Goal: Task Accomplishment & Management: Manage account settings

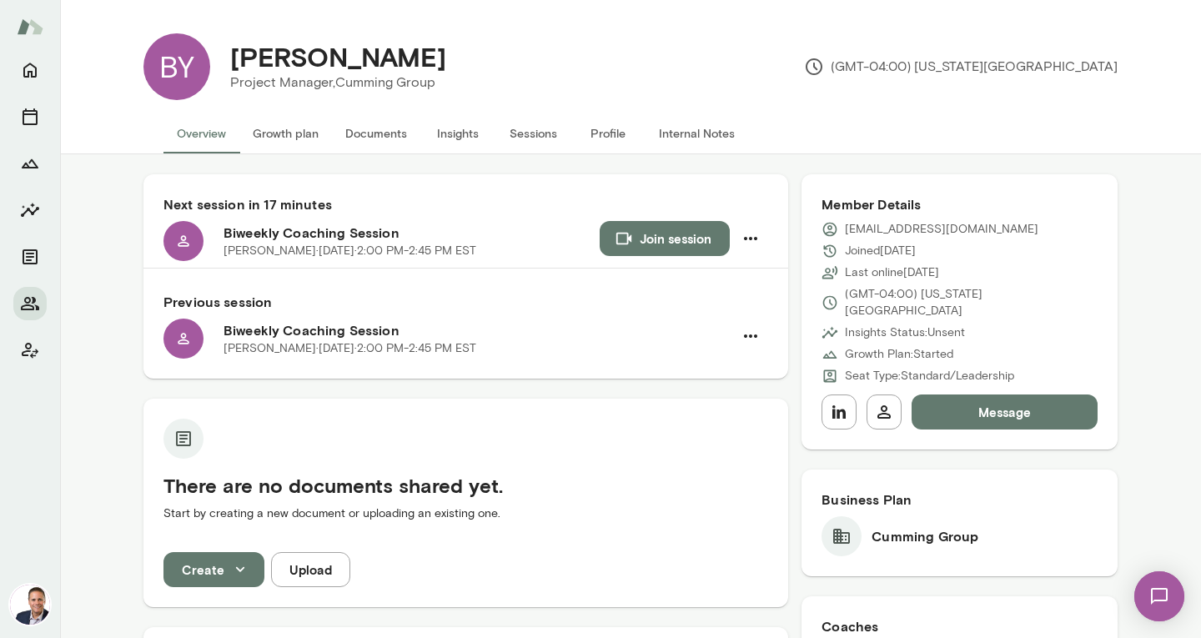
scroll to position [386, 0]
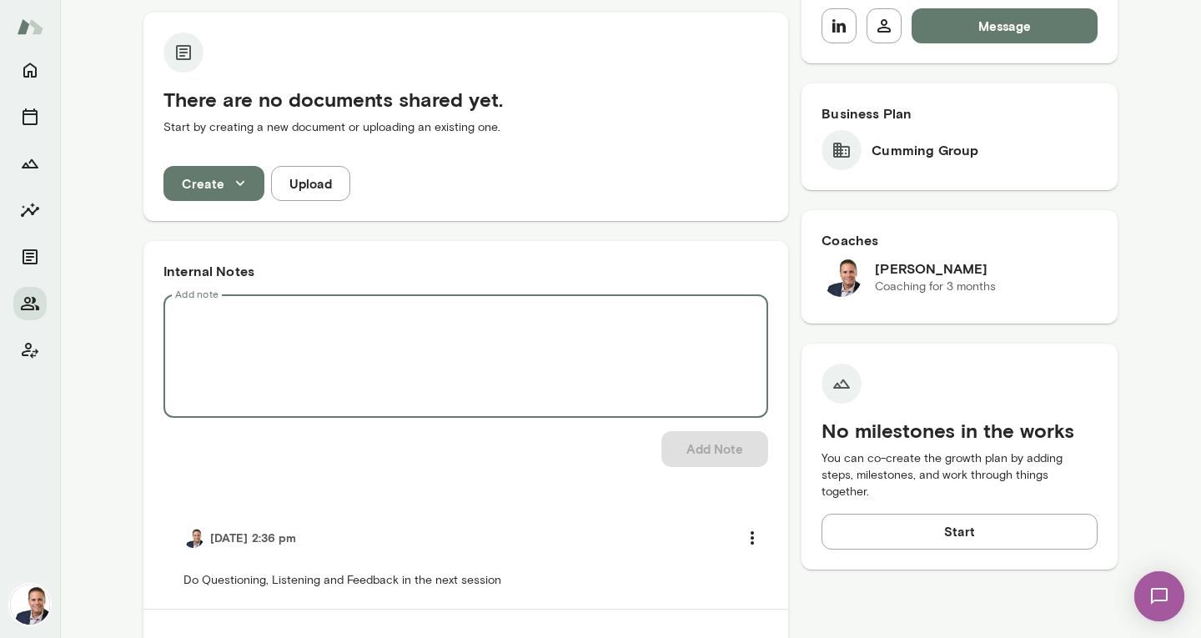
click at [263, 312] on textarea "Add note" at bounding box center [465, 357] width 581 height 96
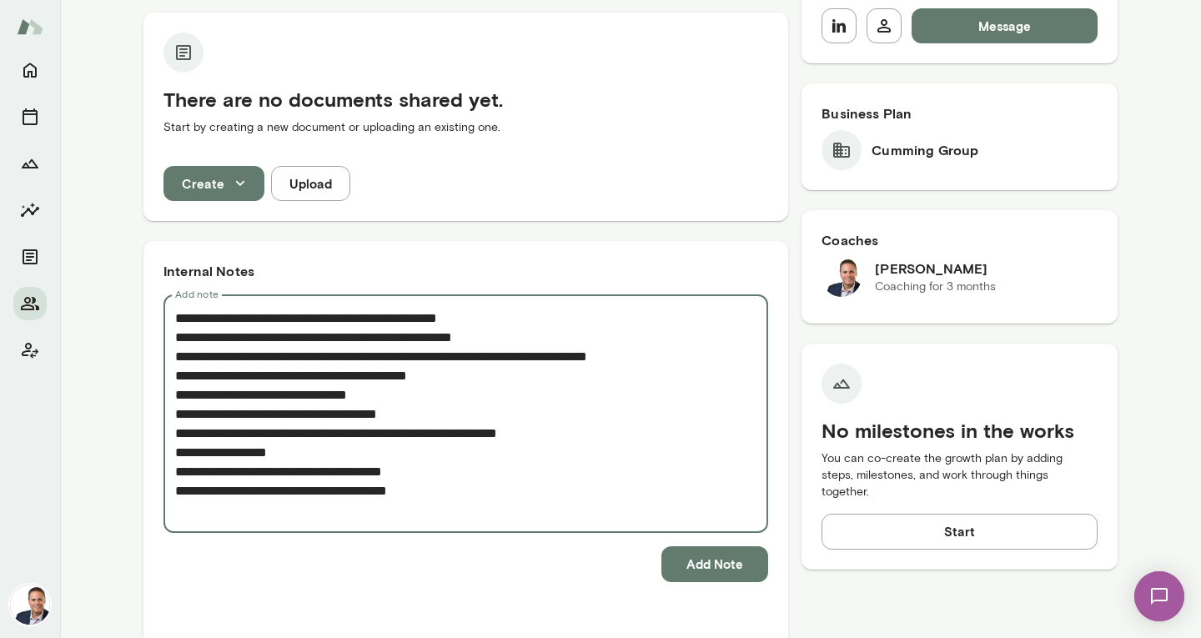
drag, startPoint x: 354, startPoint y: 490, endPoint x: 387, endPoint y: 489, distance: 32.6
click at [387, 489] on textarea "**********" at bounding box center [465, 414] width 581 height 211
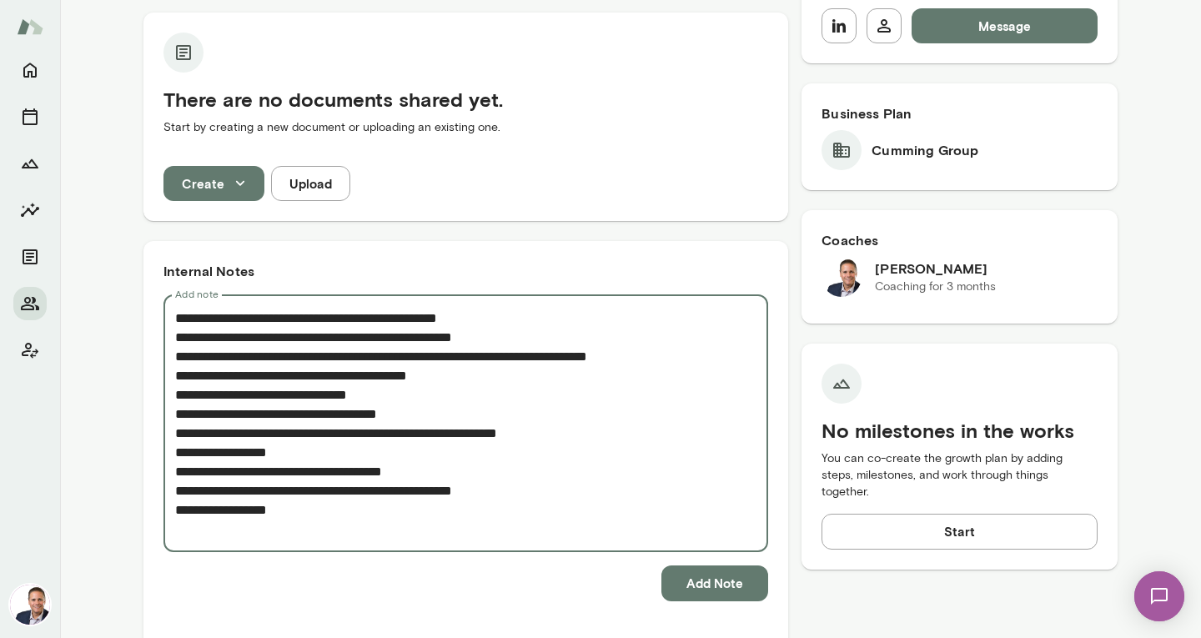
type textarea "**********"
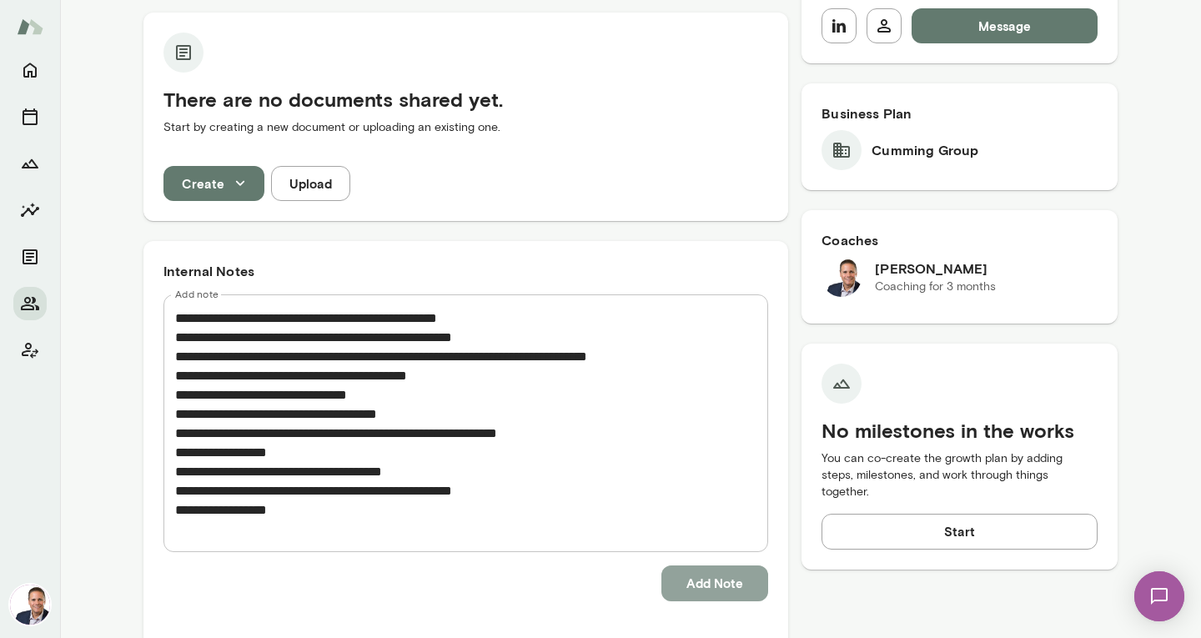
click at [715, 580] on button "Add Note" at bounding box center [714, 582] width 107 height 35
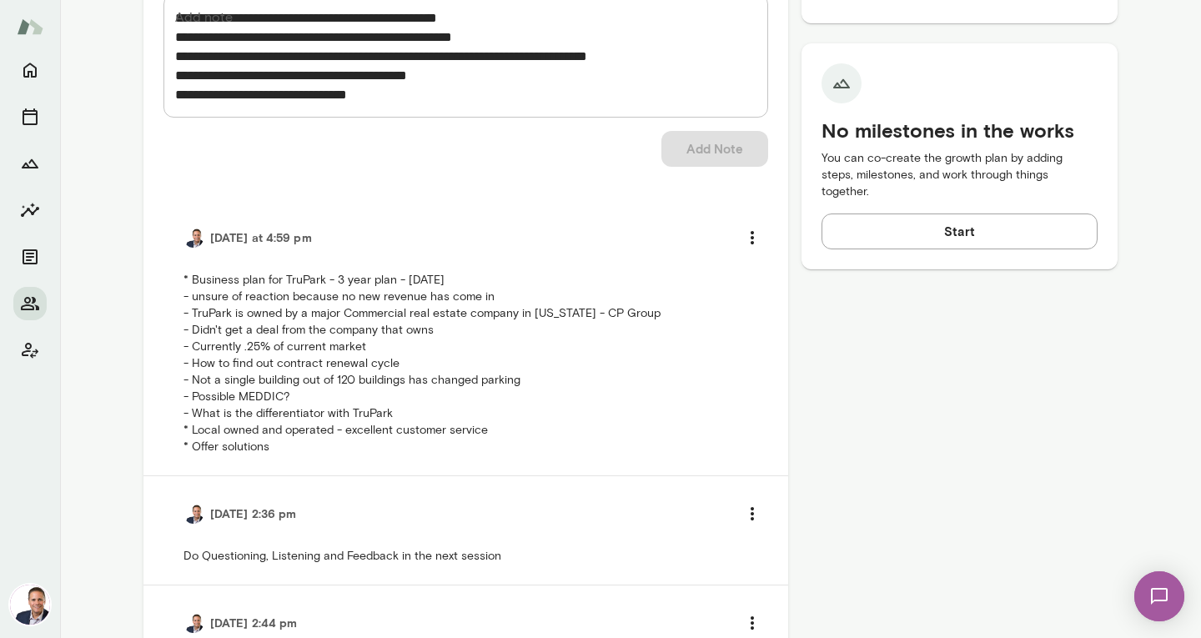
scroll to position [720, 0]
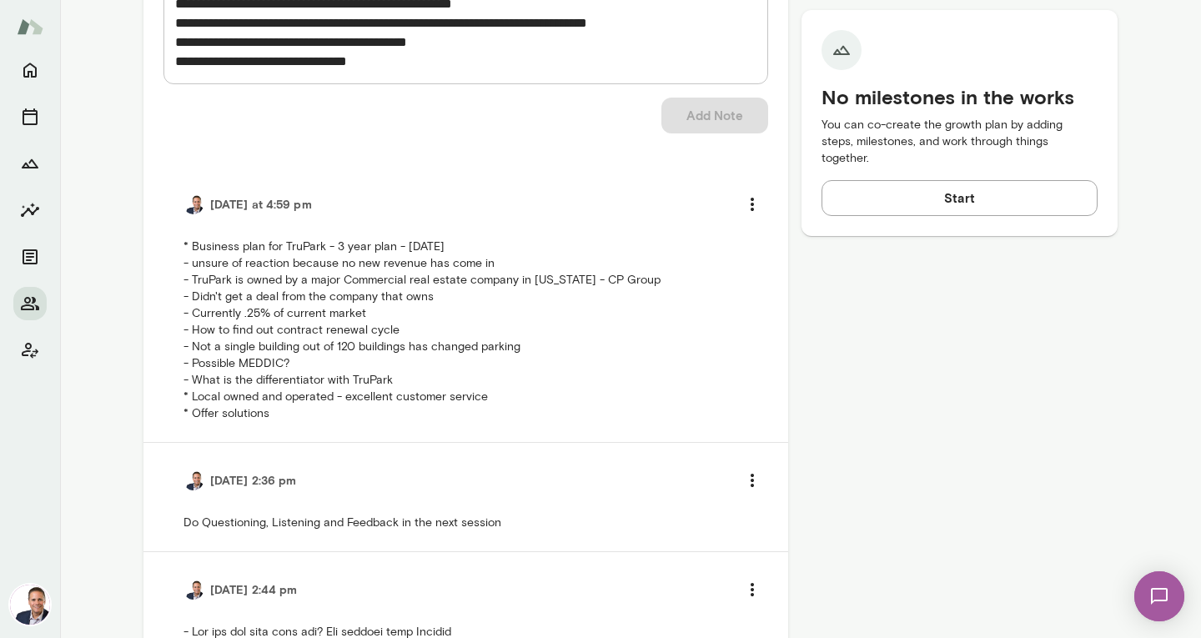
click at [1009, 535] on div "Member Details [PERSON_NAME][EMAIL_ADDRESS][DOMAIN_NAME] Joined [DATE] Last onl…" at bounding box center [959, 300] width 316 height 1691
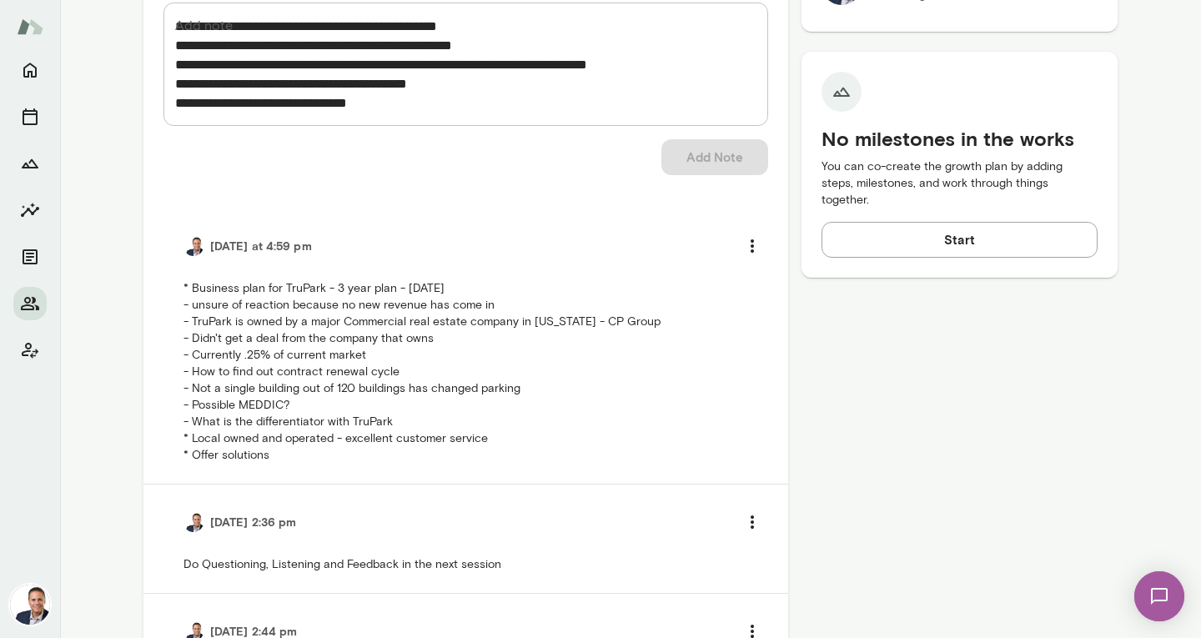
scroll to position [680, 0]
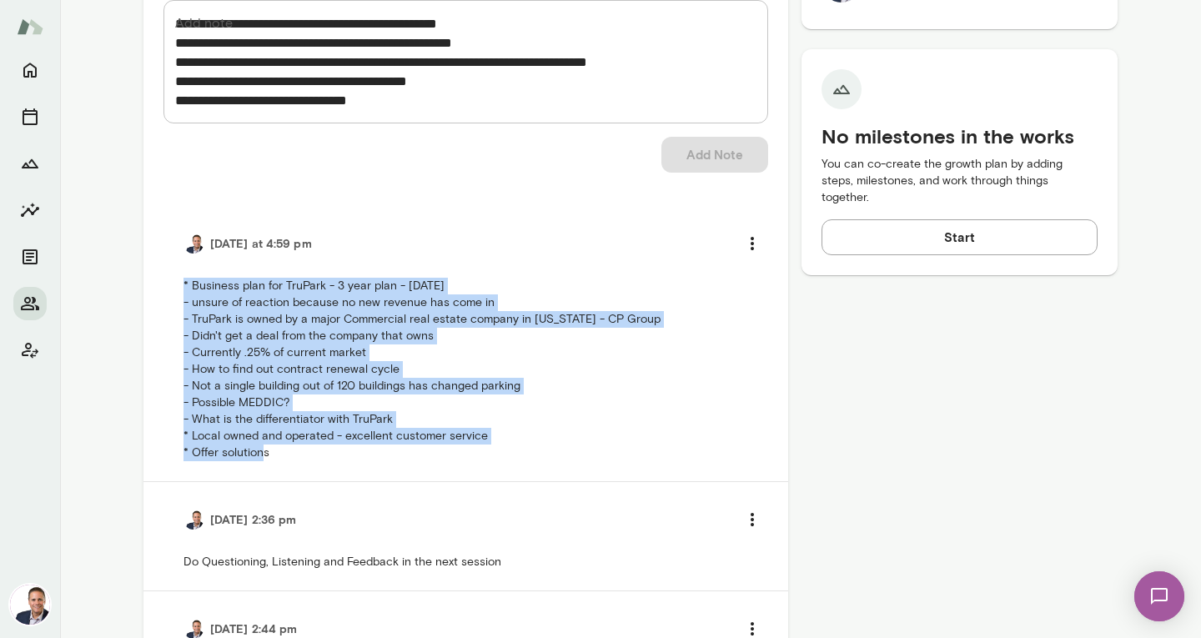
drag, startPoint x: 178, startPoint y: 281, endPoint x: 434, endPoint y: 466, distance: 315.9
click at [434, 466] on li "[DATE] at 4:59 pm * Business plan for TruPark - 3 year plan - [DATE] - unsure o…" at bounding box center [465, 343] width 605 height 275
copy p "* Business plan for TruPark - 3 year plan - [DATE] - unsure of reaction because…"
click at [755, 239] on icon "more" at bounding box center [752, 243] width 20 height 20
click at [730, 277] on li "Delete note" at bounding box center [702, 282] width 125 height 30
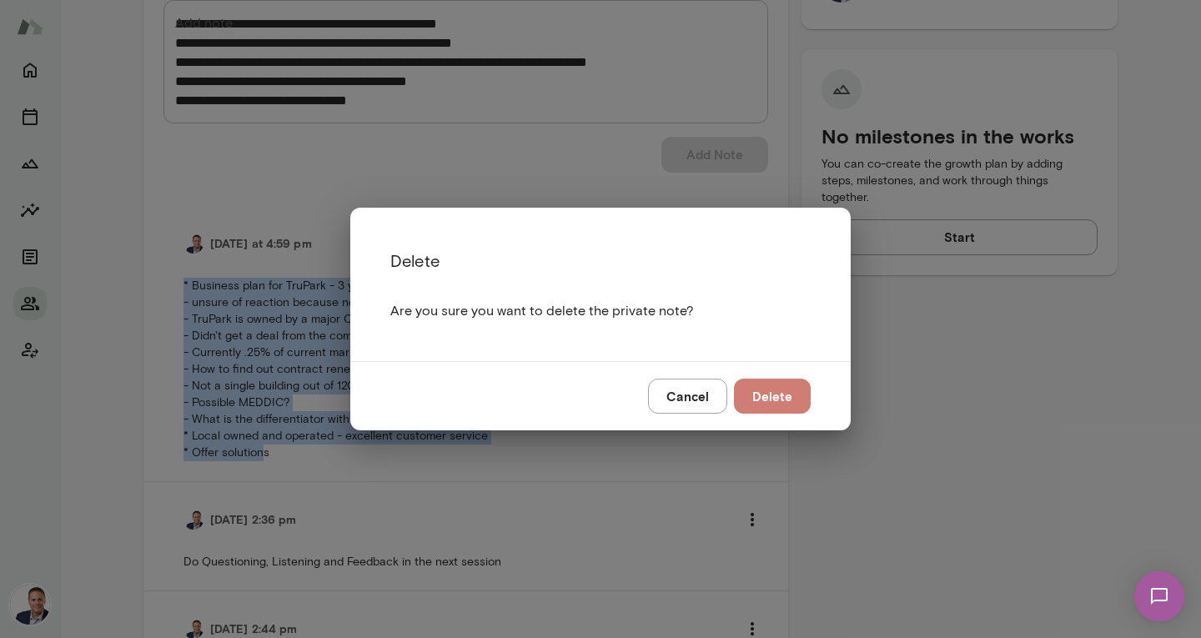
click at [776, 394] on button "Delete" at bounding box center [772, 396] width 77 height 35
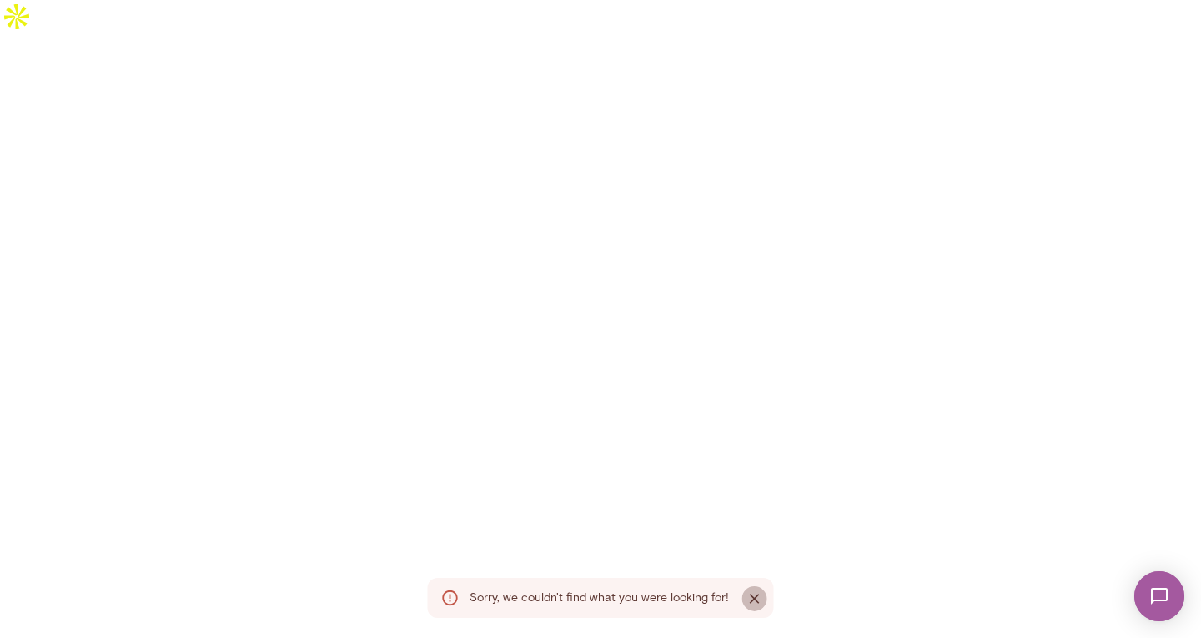
click at [755, 595] on icon "Close" at bounding box center [754, 598] width 17 height 17
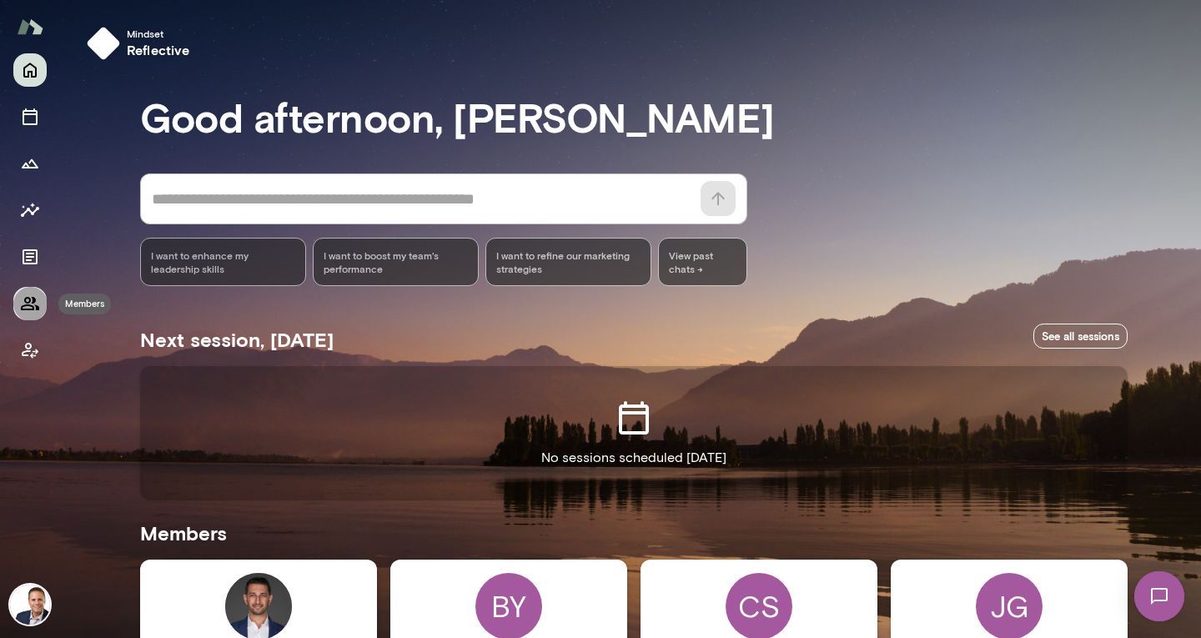
click at [33, 302] on icon "Members" at bounding box center [30, 303] width 18 height 13
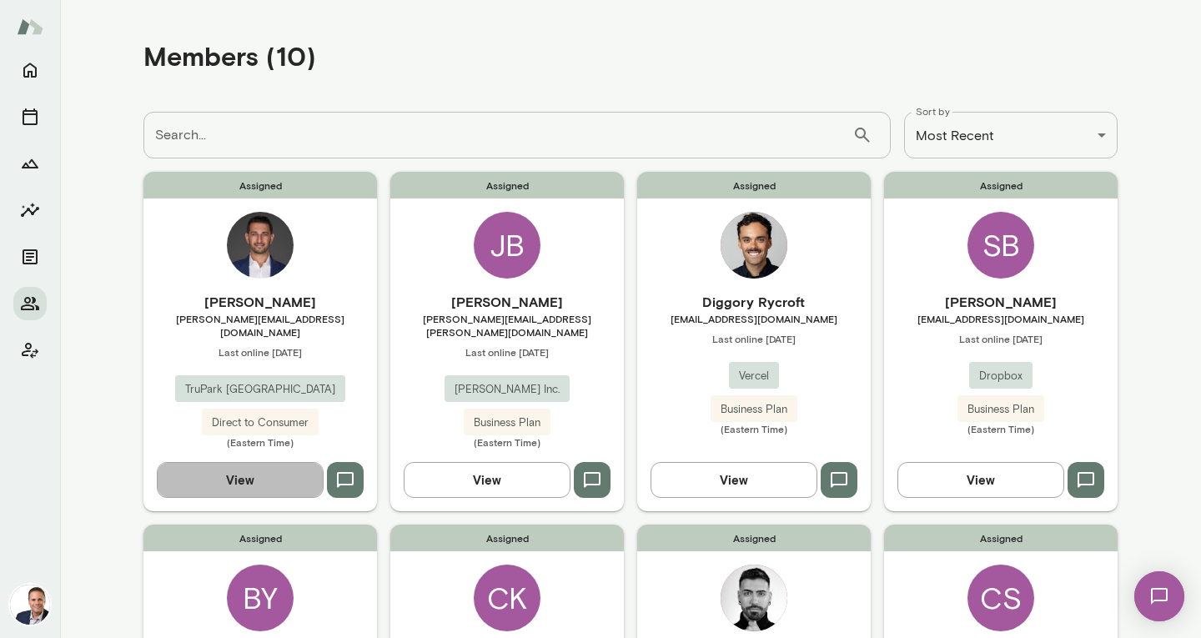
click at [232, 463] on button "View" at bounding box center [240, 479] width 167 height 35
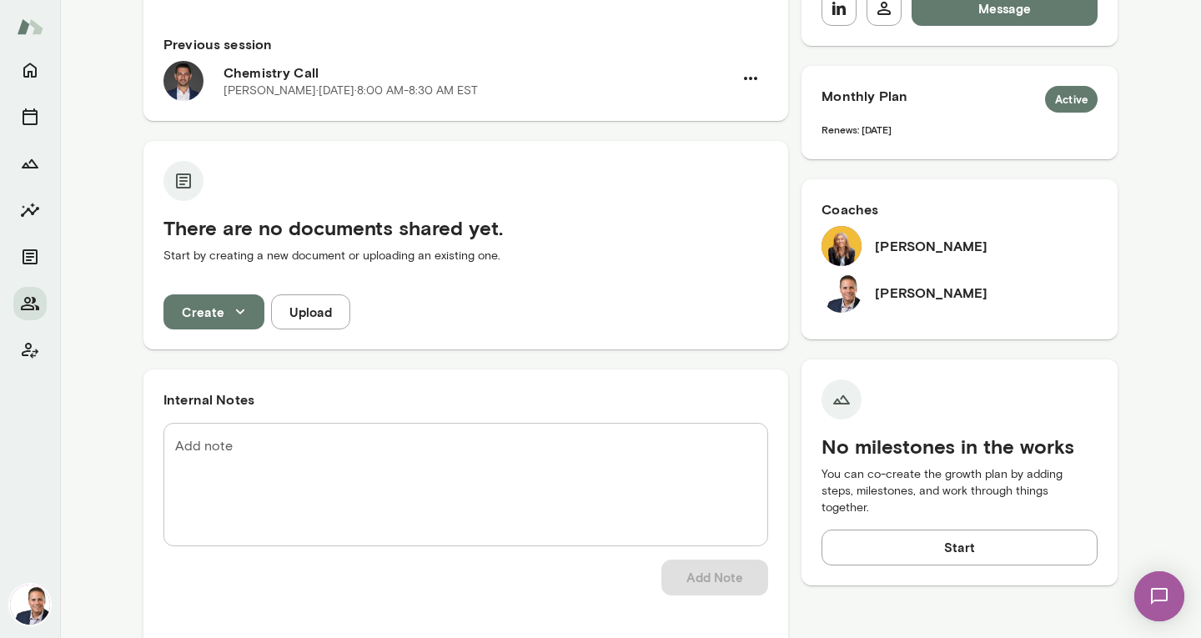
scroll to position [467, 0]
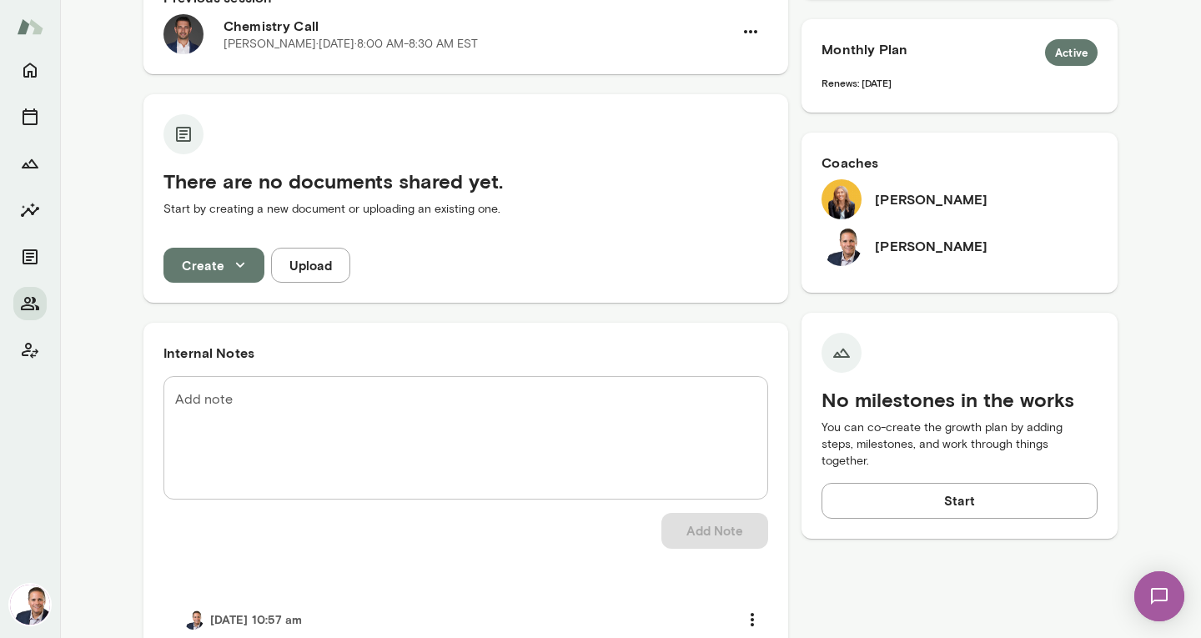
click at [233, 390] on textarea "Add note" at bounding box center [465, 438] width 581 height 96
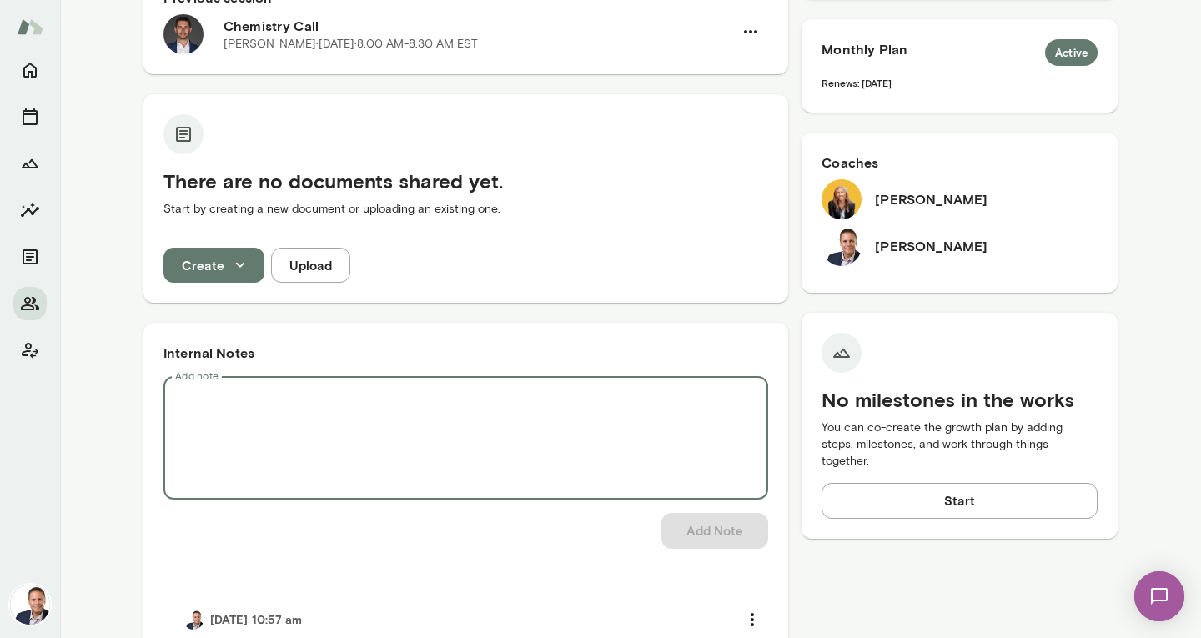
paste textarea "**********"
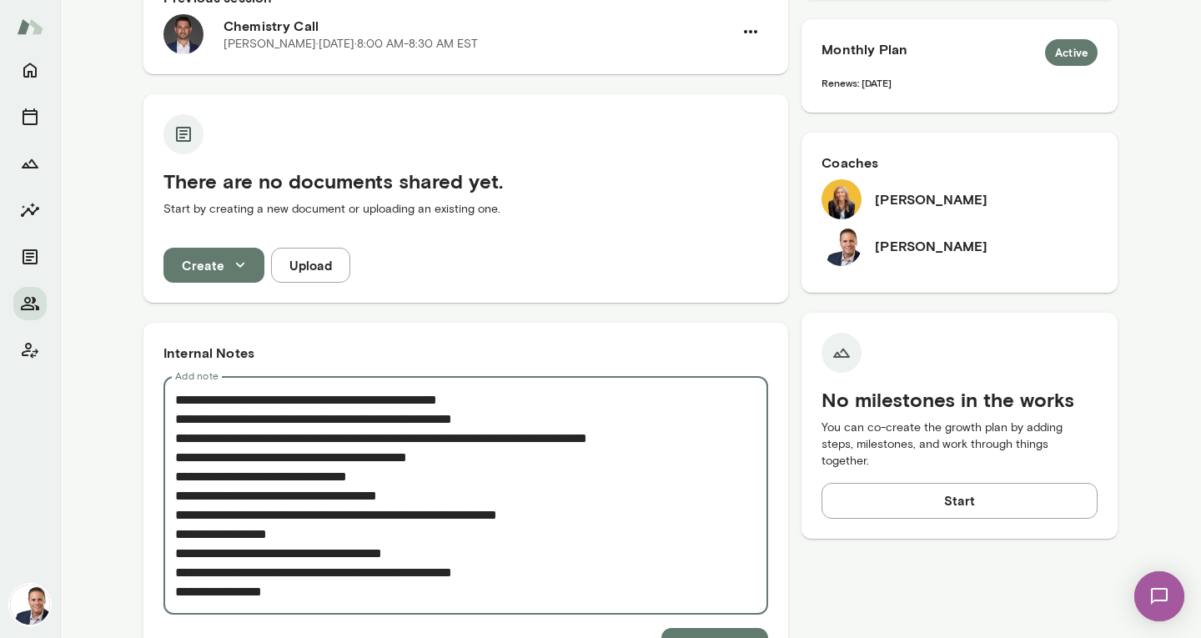
type textarea "**********"
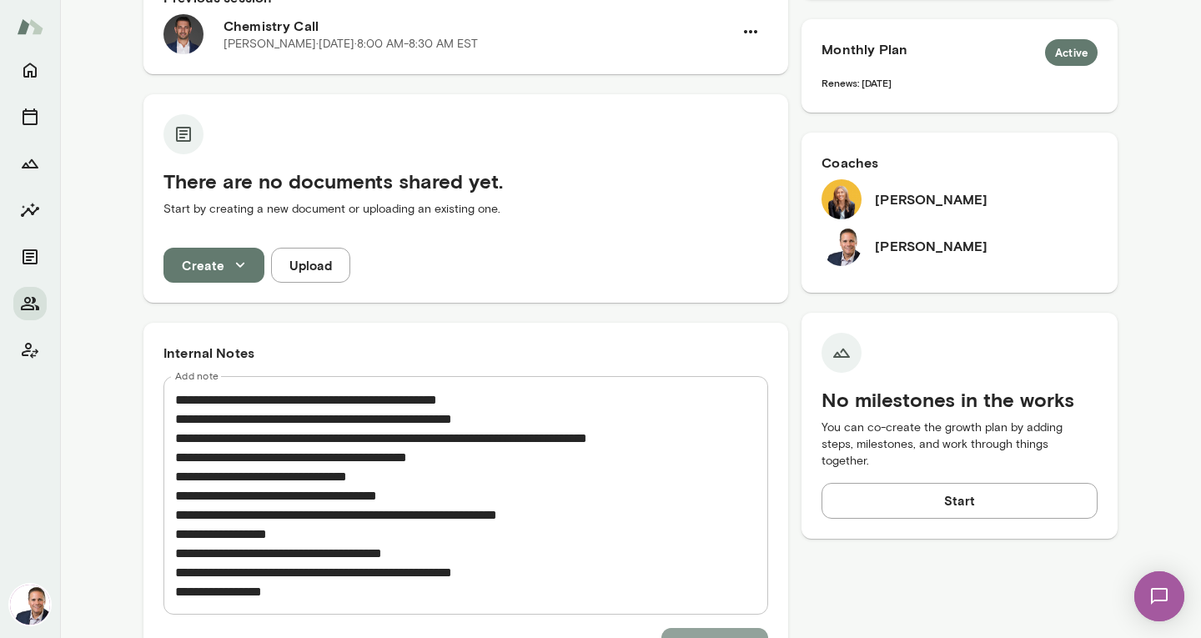
click at [703, 628] on button "Add Note" at bounding box center [714, 645] width 107 height 35
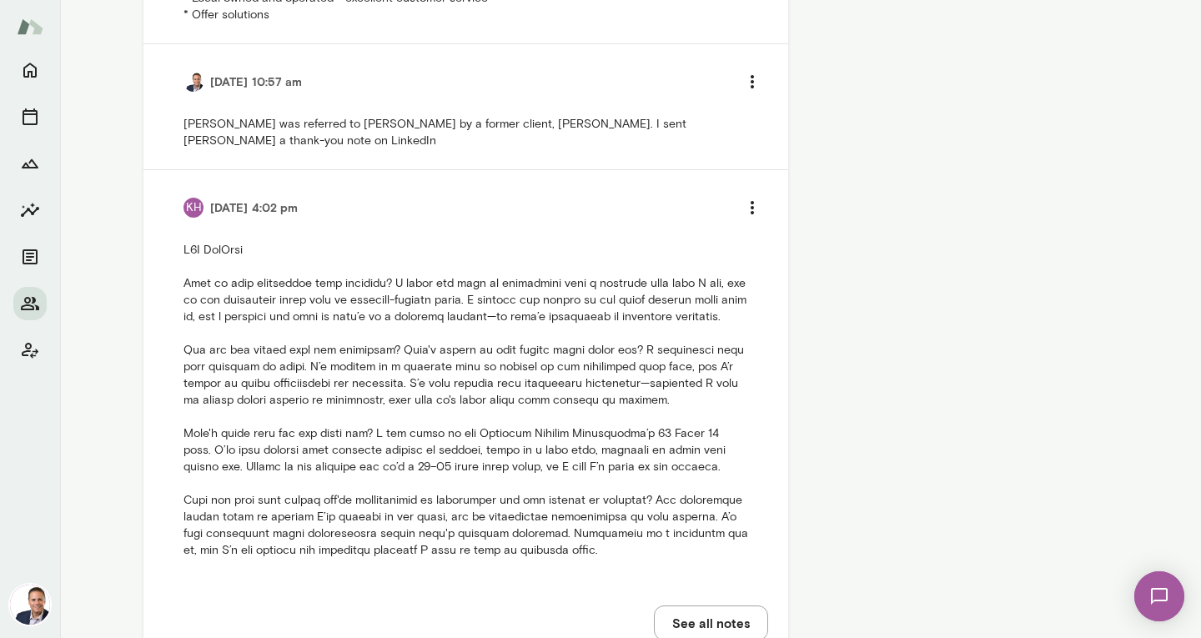
scroll to position [1282, 0]
click at [184, 197] on div "KH" at bounding box center [193, 207] width 20 height 20
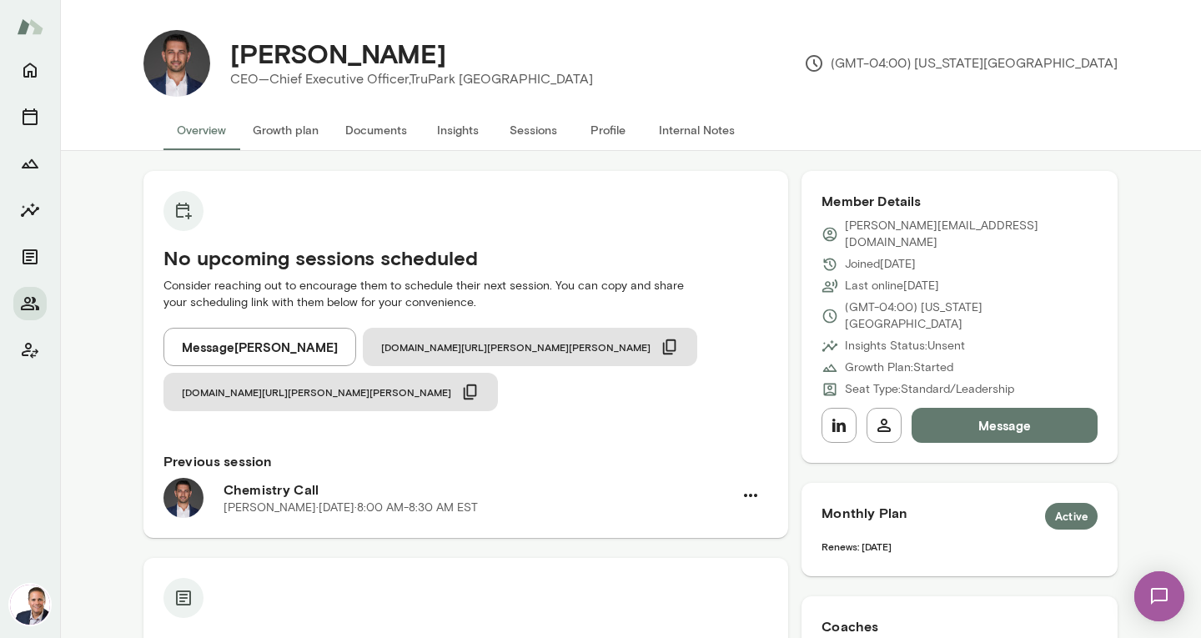
scroll to position [0, 0]
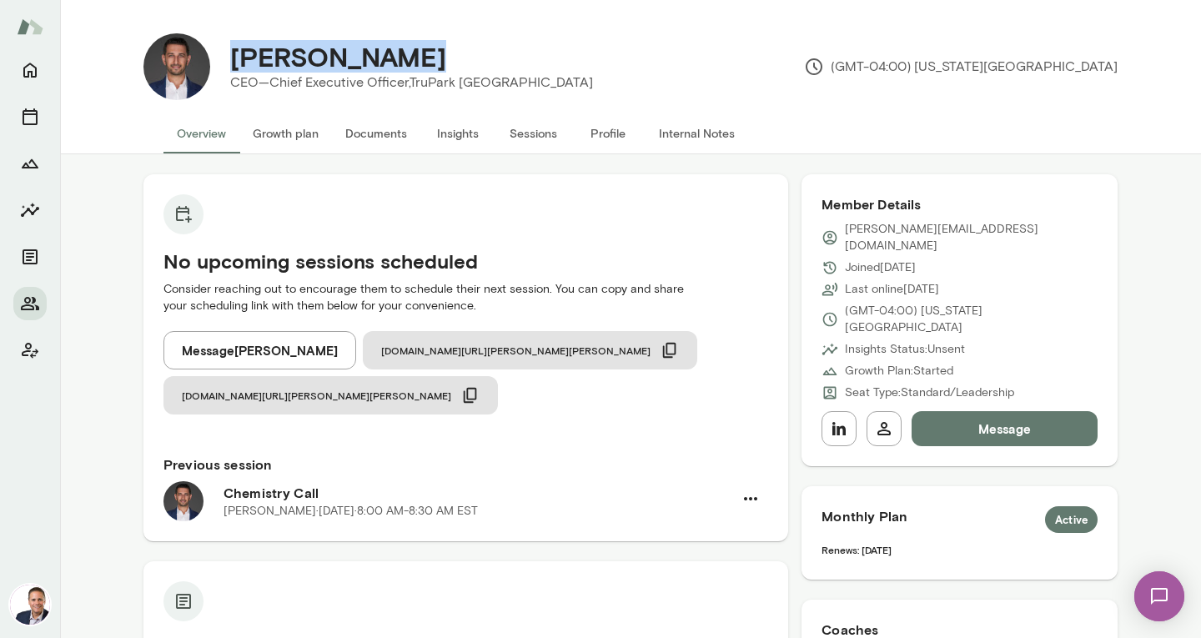
drag, startPoint x: 224, startPoint y: 48, endPoint x: 415, endPoint y: 49, distance: 191.0
click at [415, 49] on div "[PERSON_NAME]" at bounding box center [411, 57] width 389 height 32
copy h4 "[PERSON_NAME]"
